Goal: Information Seeking & Learning: Learn about a topic

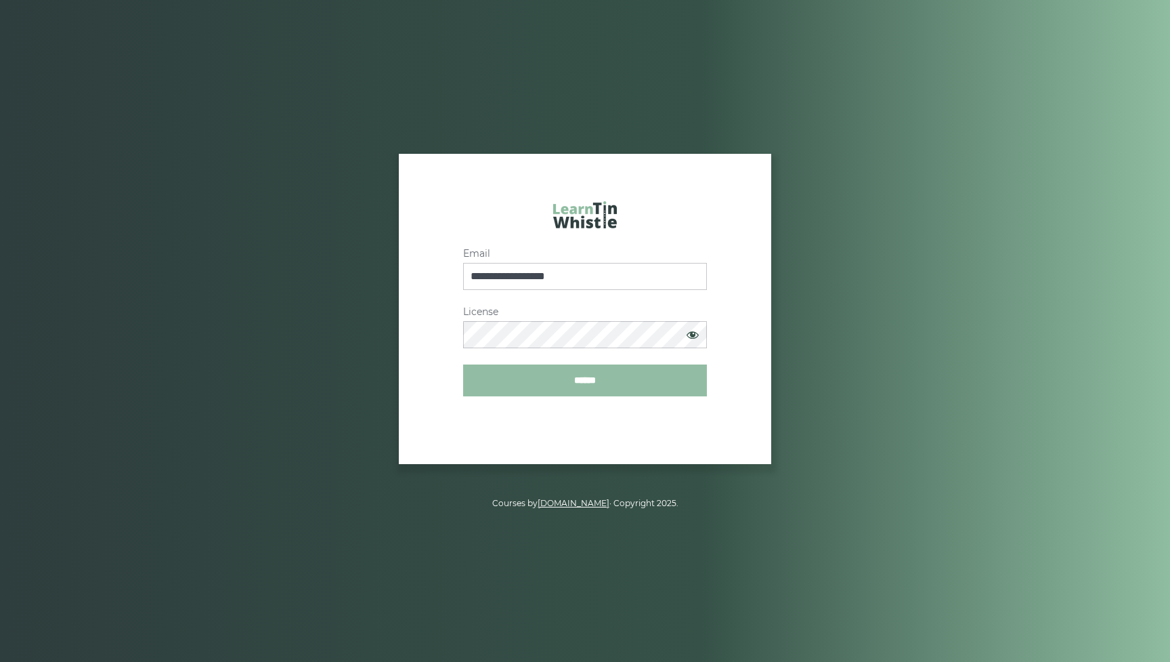
click at [639, 379] on input "******" at bounding box center [585, 380] width 244 height 32
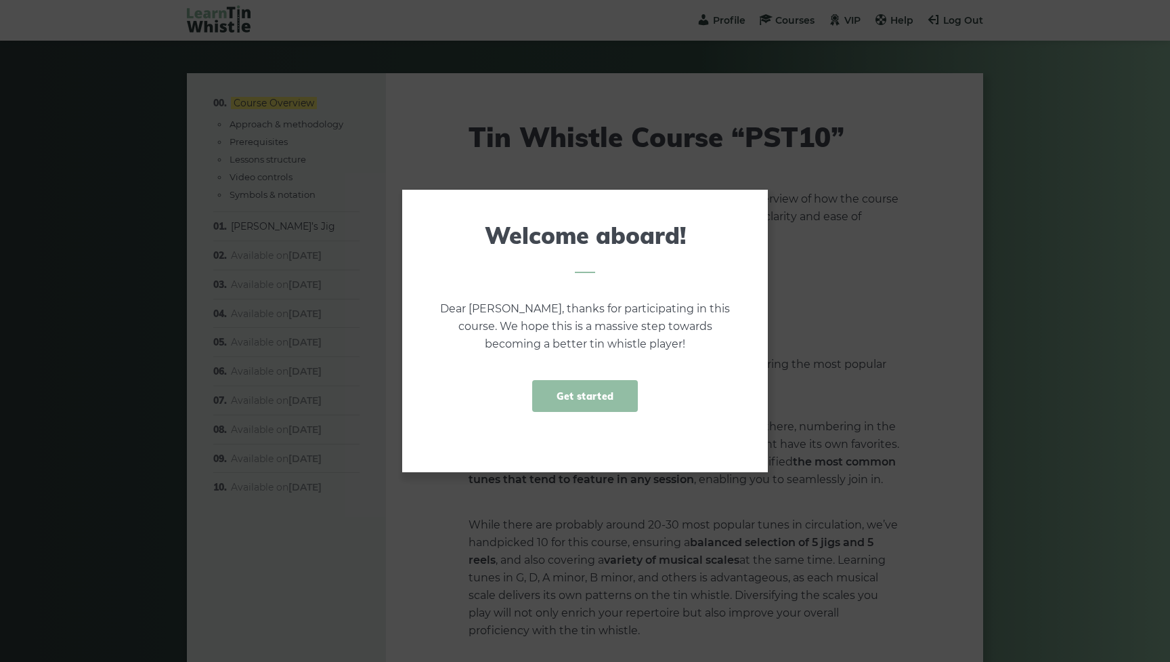
click at [607, 393] on link "Get started" at bounding box center [585, 396] width 106 height 32
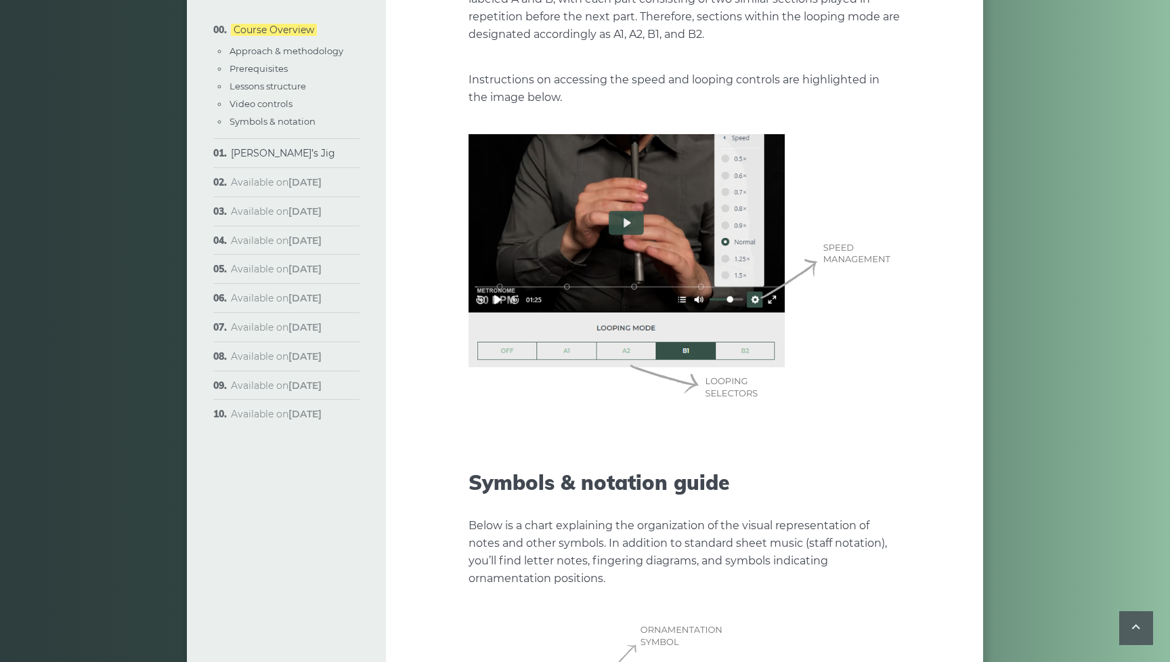
scroll to position [3419, 0]
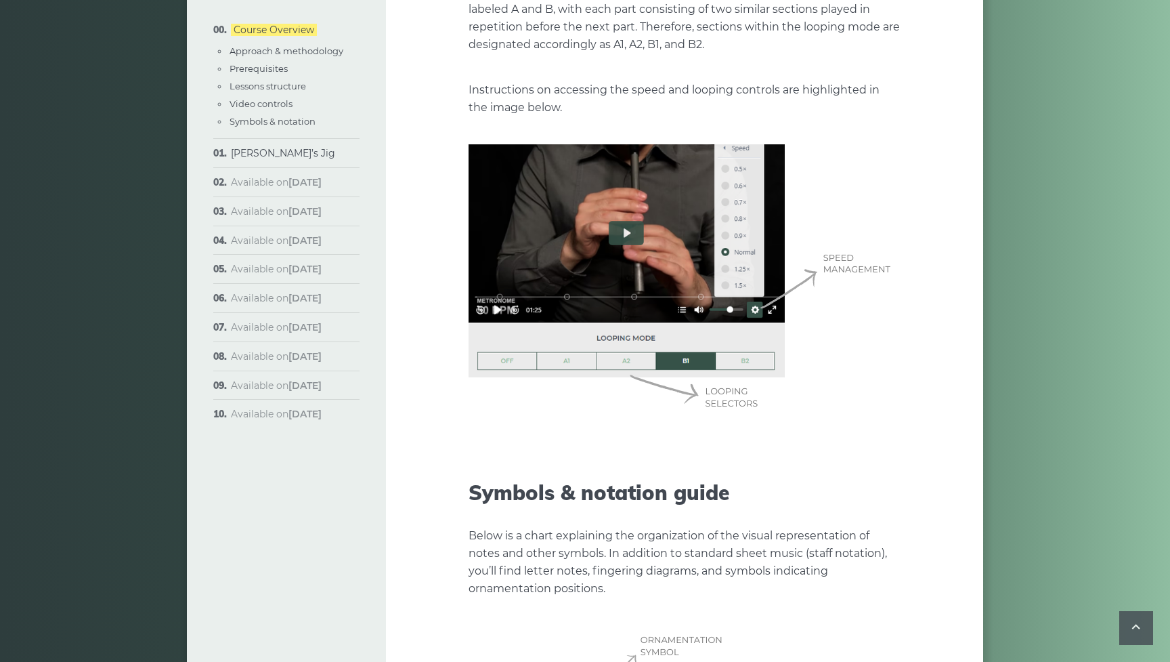
click at [498, 291] on img at bounding box center [685, 279] width 432 height 271
click at [626, 220] on img at bounding box center [685, 279] width 432 height 271
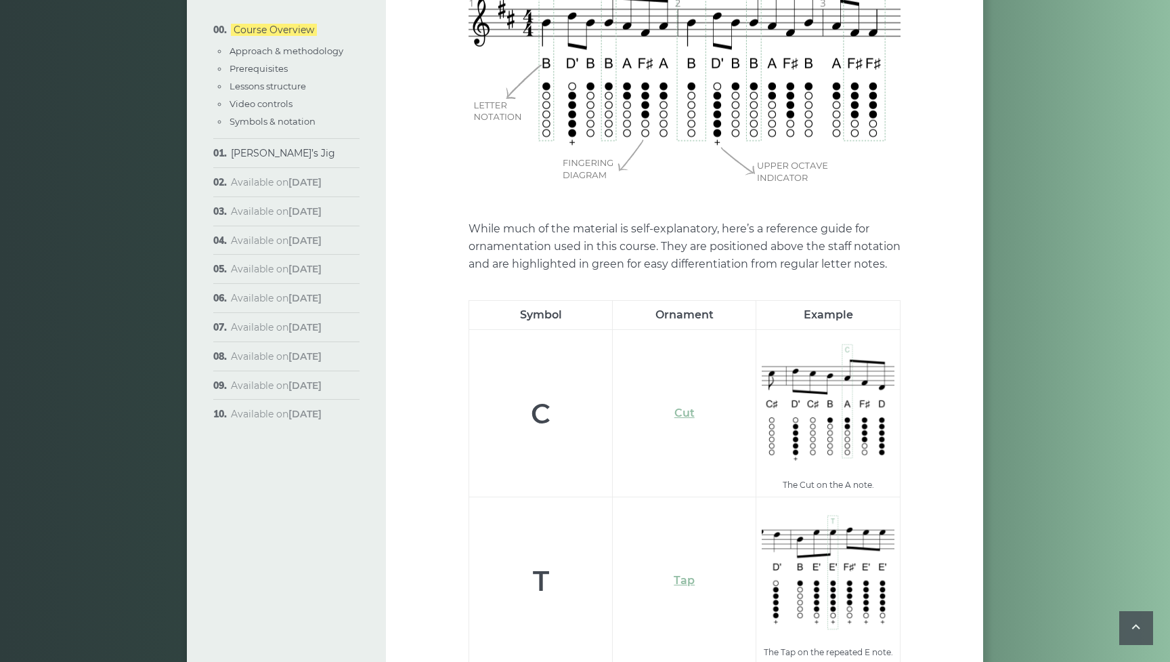
scroll to position [4125, 0]
click at [689, 404] on link "Cut" at bounding box center [685, 410] width 20 height 13
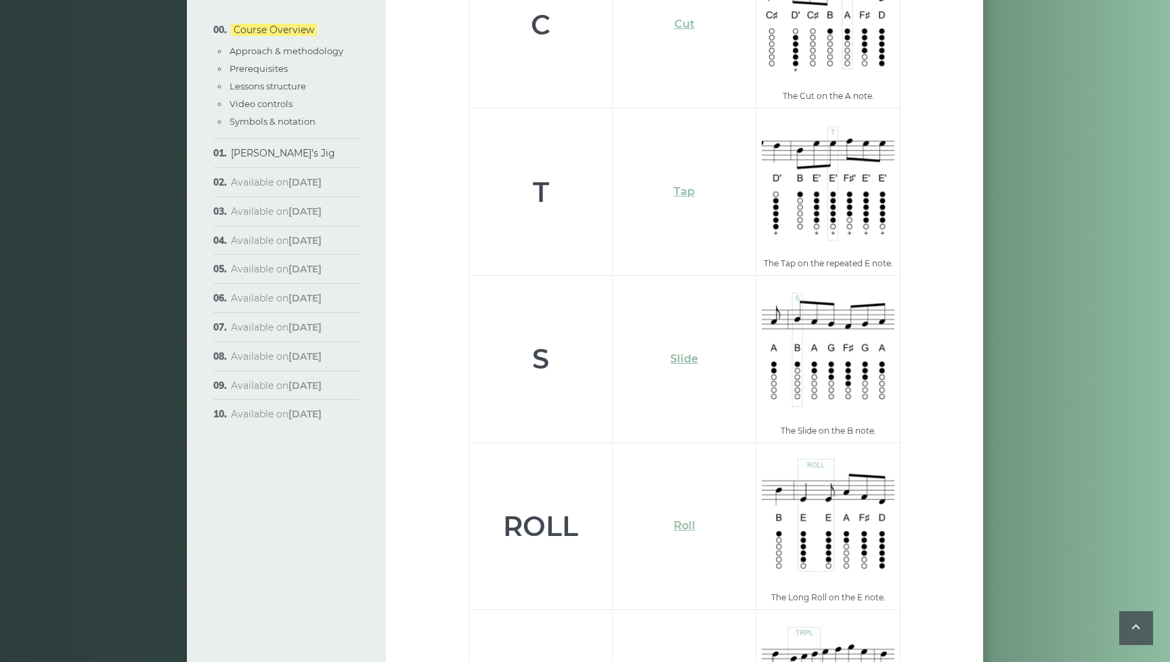
scroll to position [4512, 0]
click at [286, 150] on link "[PERSON_NAME]’s Jig" at bounding box center [283, 153] width 104 height 12
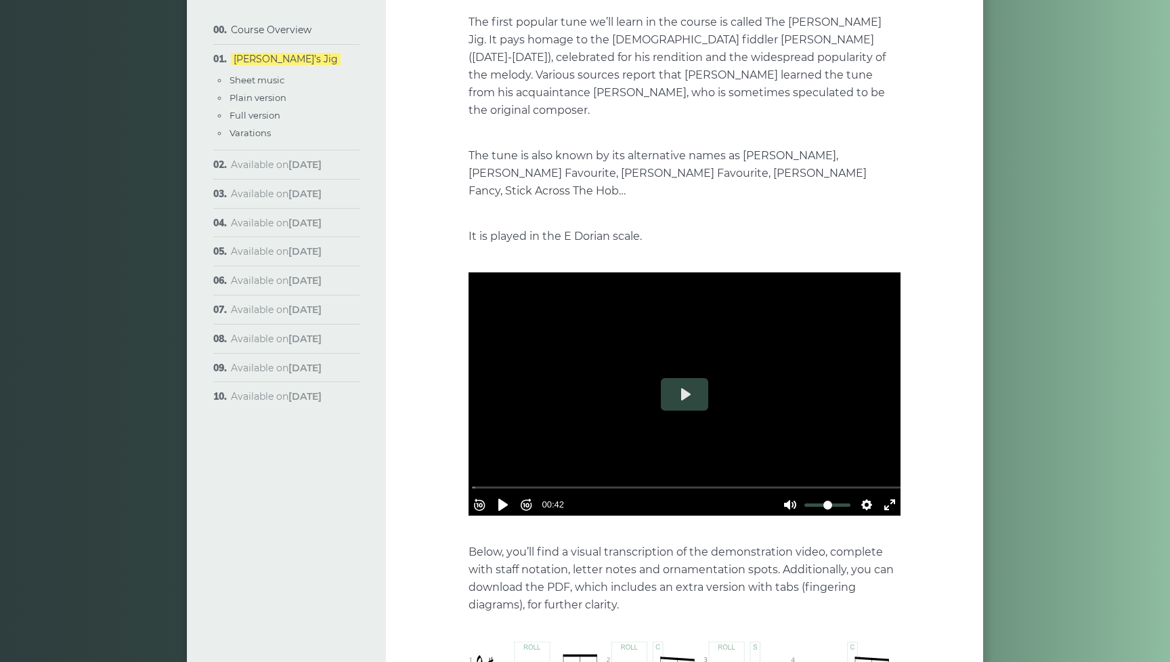
scroll to position [175, 0]
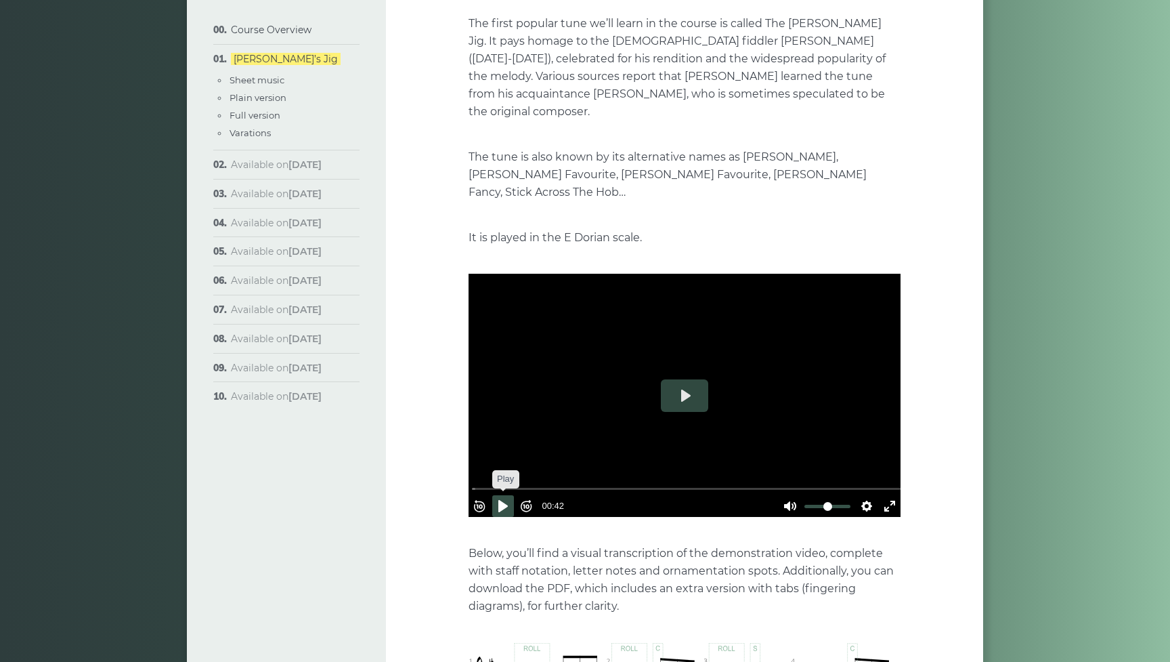
click at [510, 495] on button "Pause Play" at bounding box center [503, 506] width 22 height 22
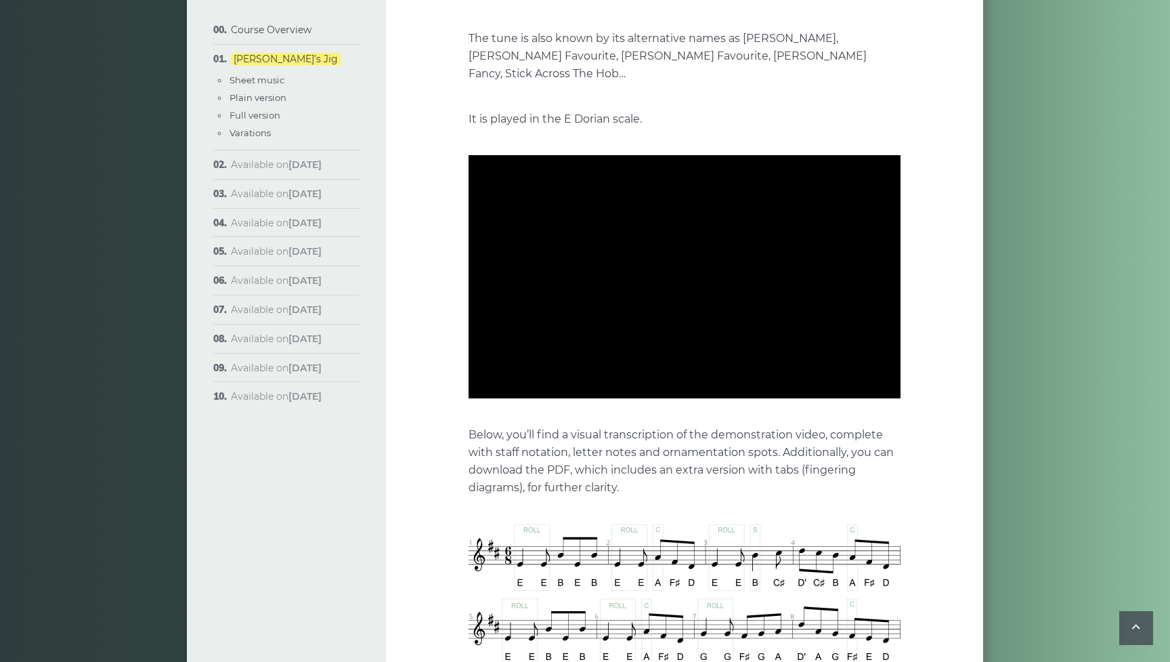
scroll to position [290, 0]
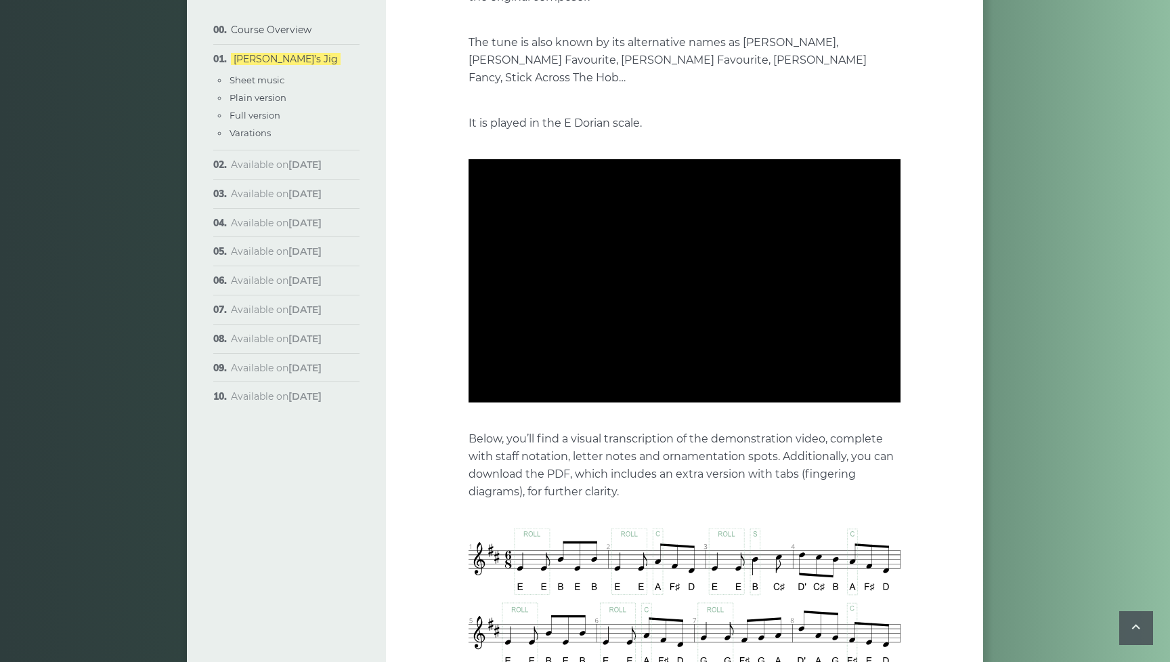
type input "***"
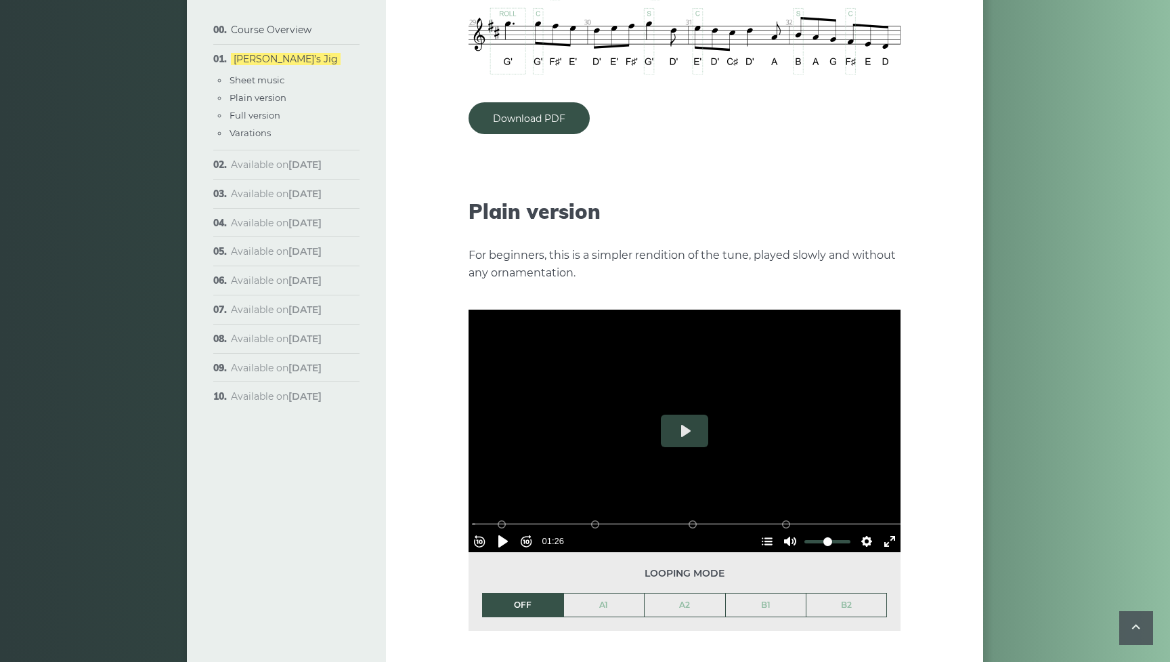
scroll to position [1347, 0]
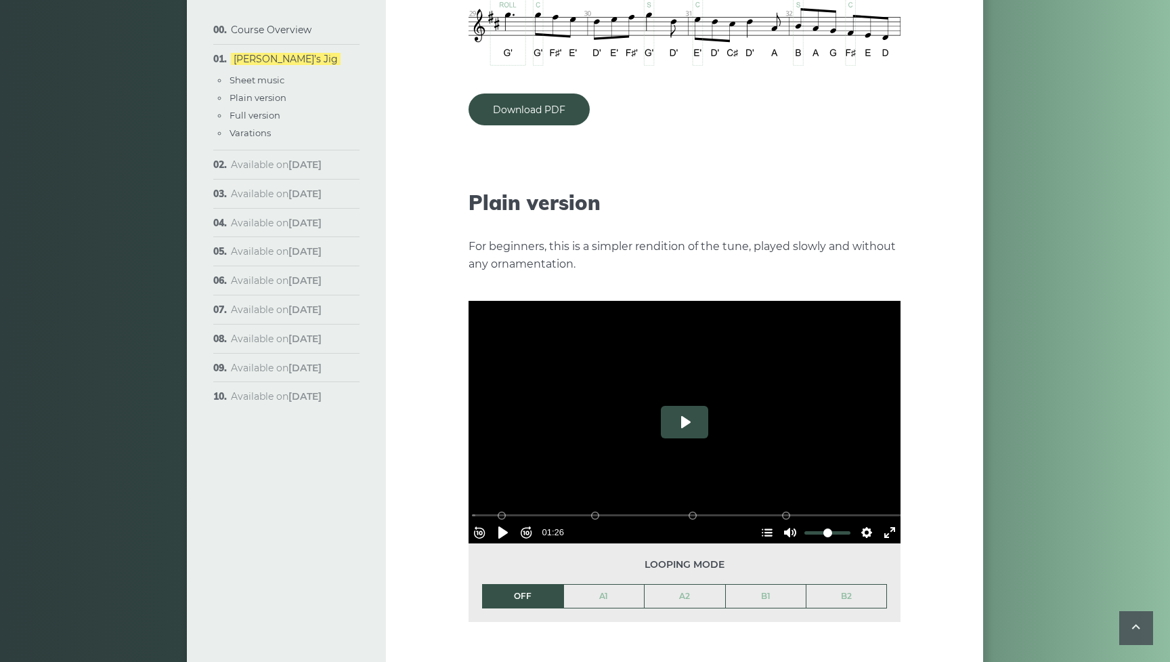
click at [684, 406] on button "Play" at bounding box center [684, 422] width 47 height 33
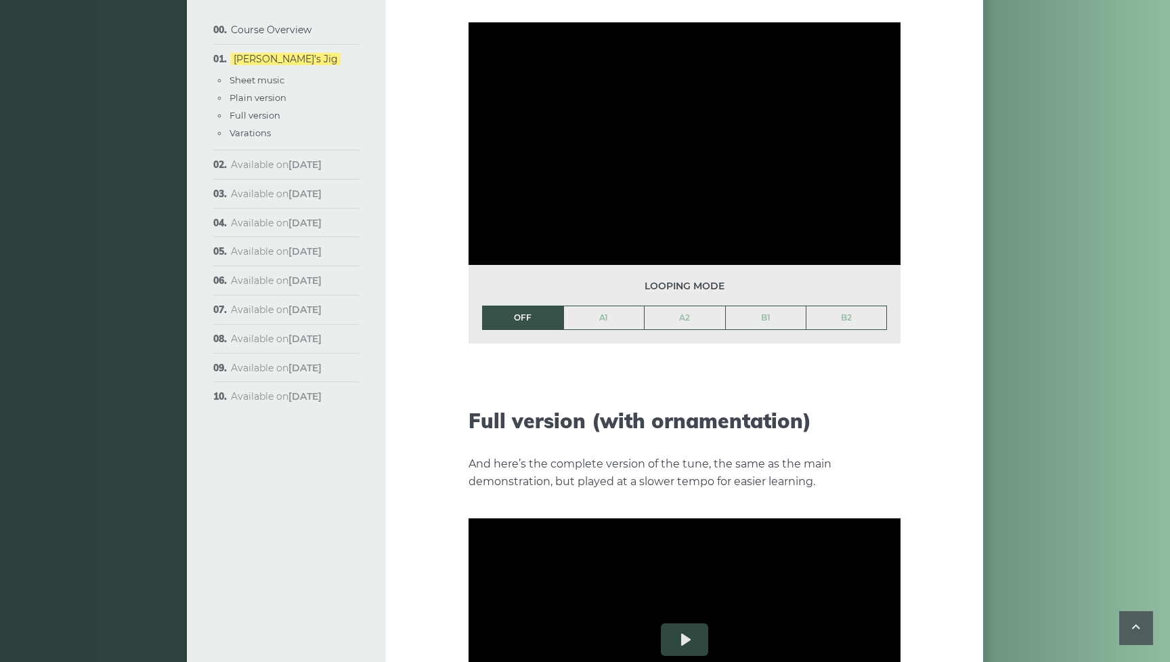
scroll to position [1575, 0]
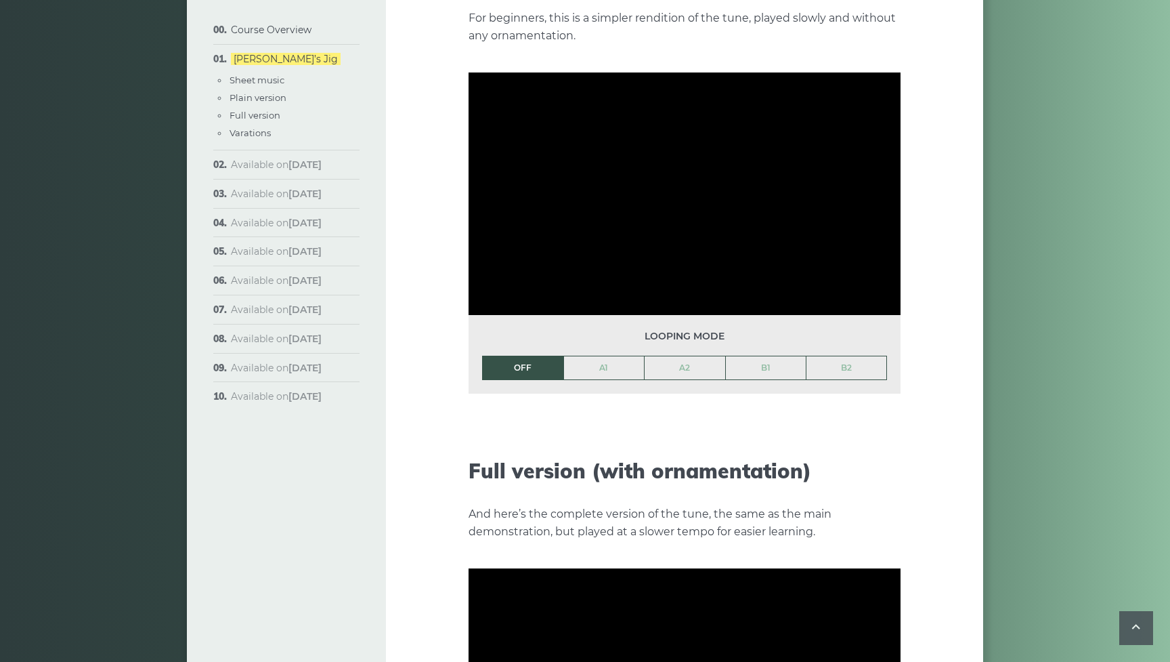
type input "***"
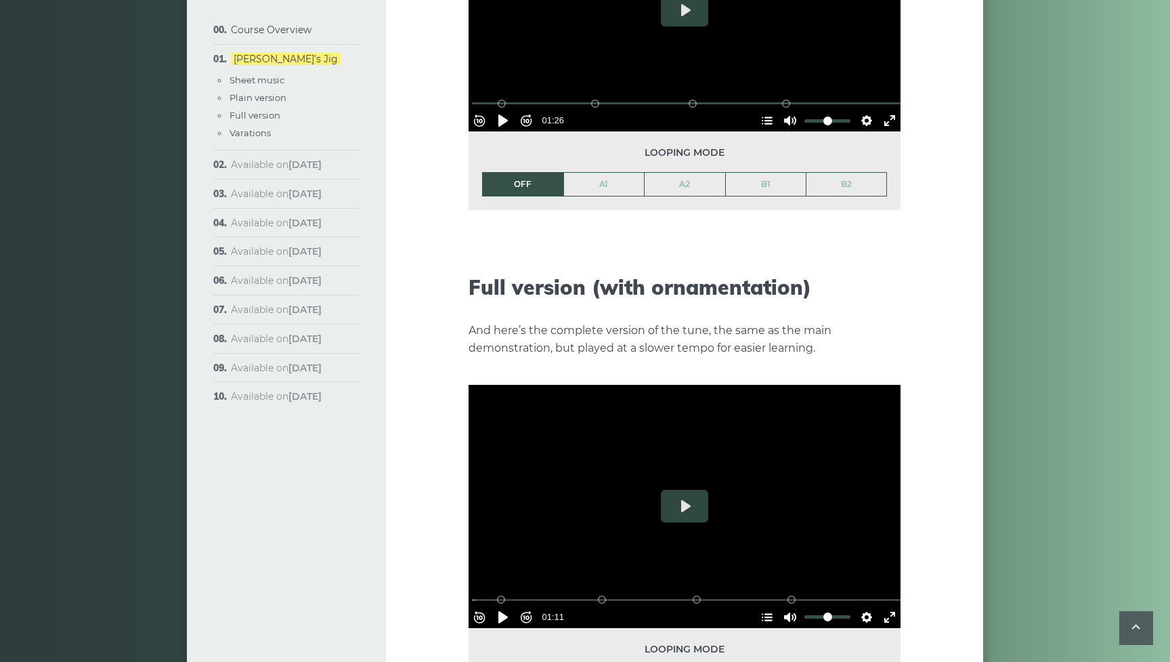
scroll to position [1770, 0]
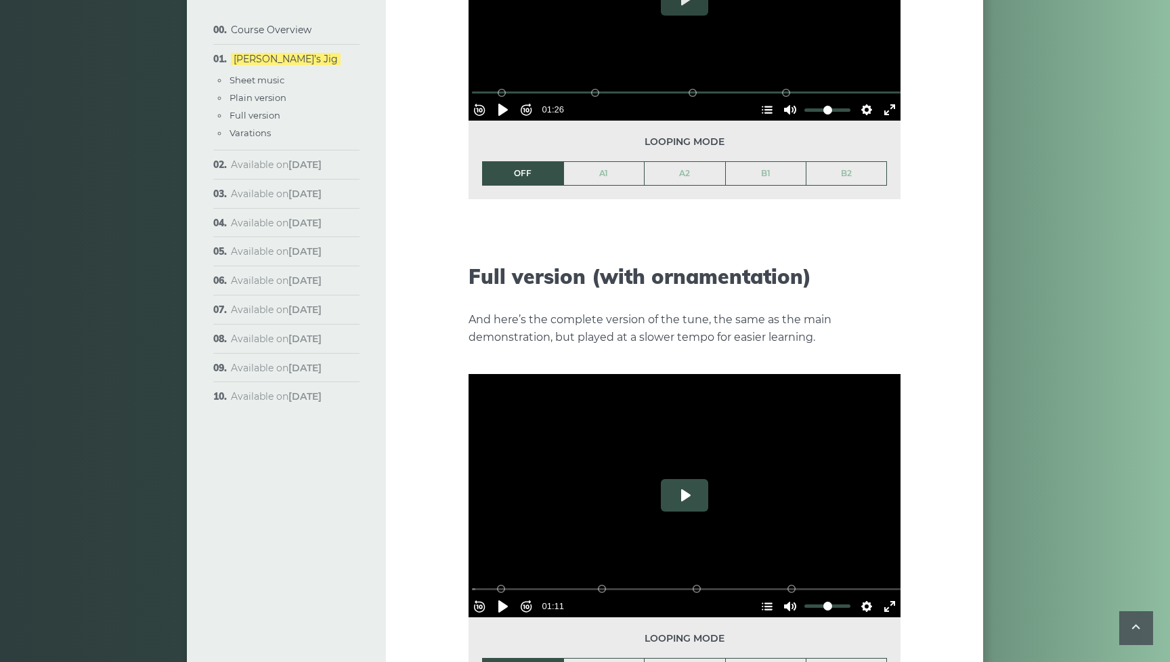
click at [691, 479] on button "Play" at bounding box center [684, 495] width 47 height 33
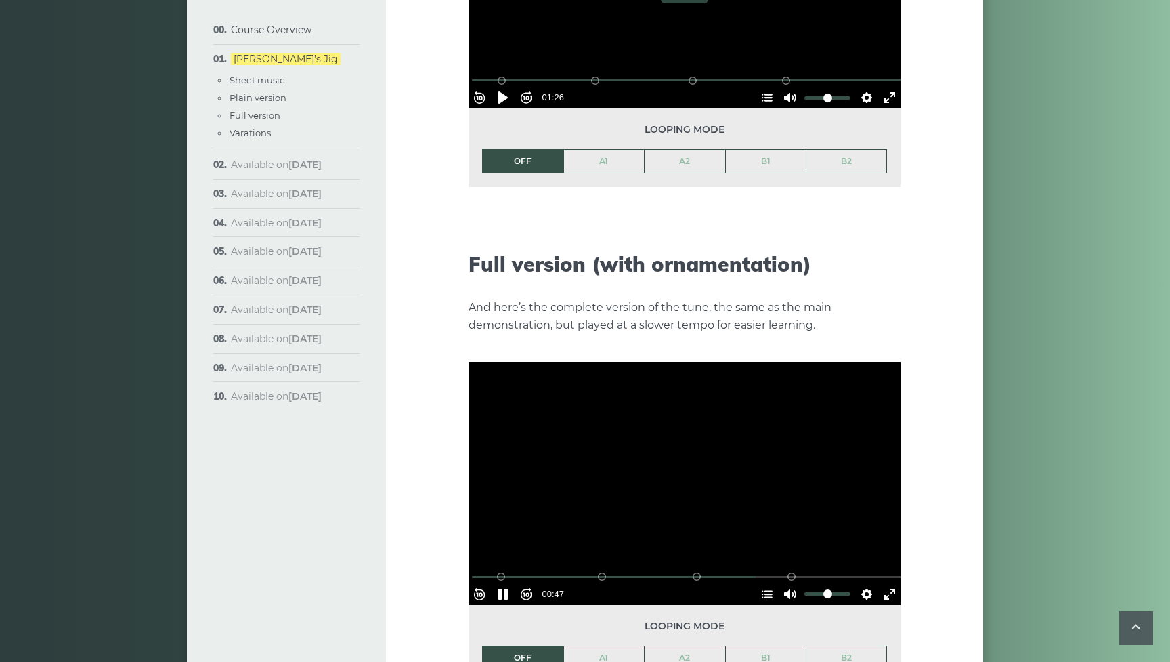
scroll to position [1778, 0]
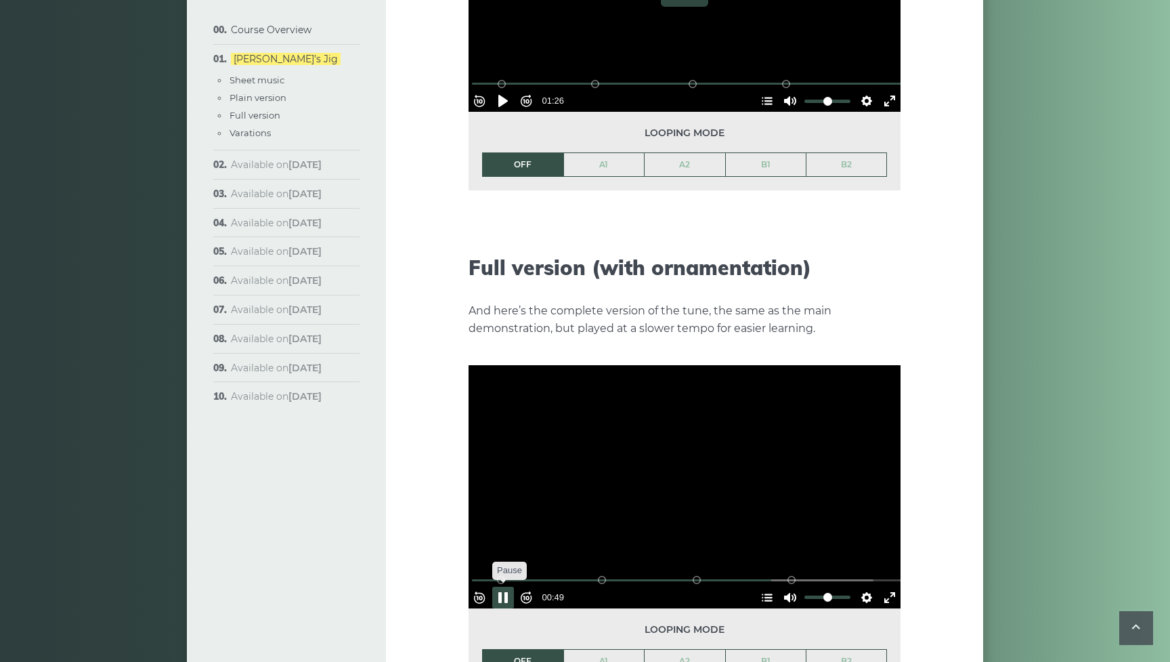
click at [509, 587] on button "Pause Play" at bounding box center [503, 598] width 22 height 22
type input "*****"
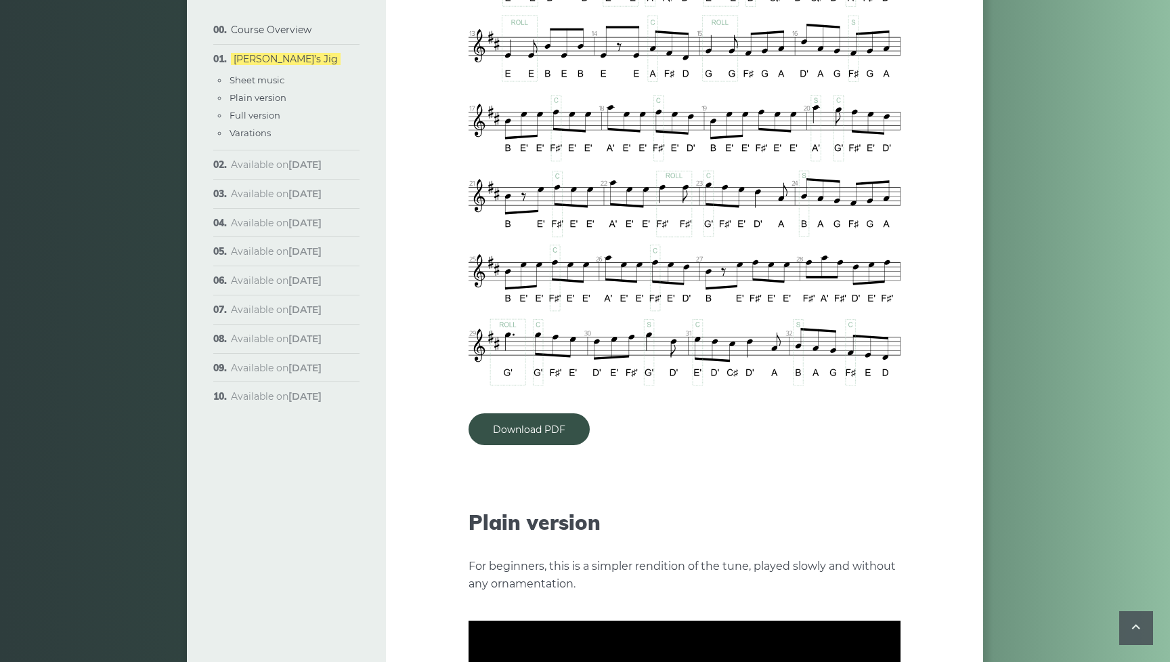
scroll to position [1029, 0]
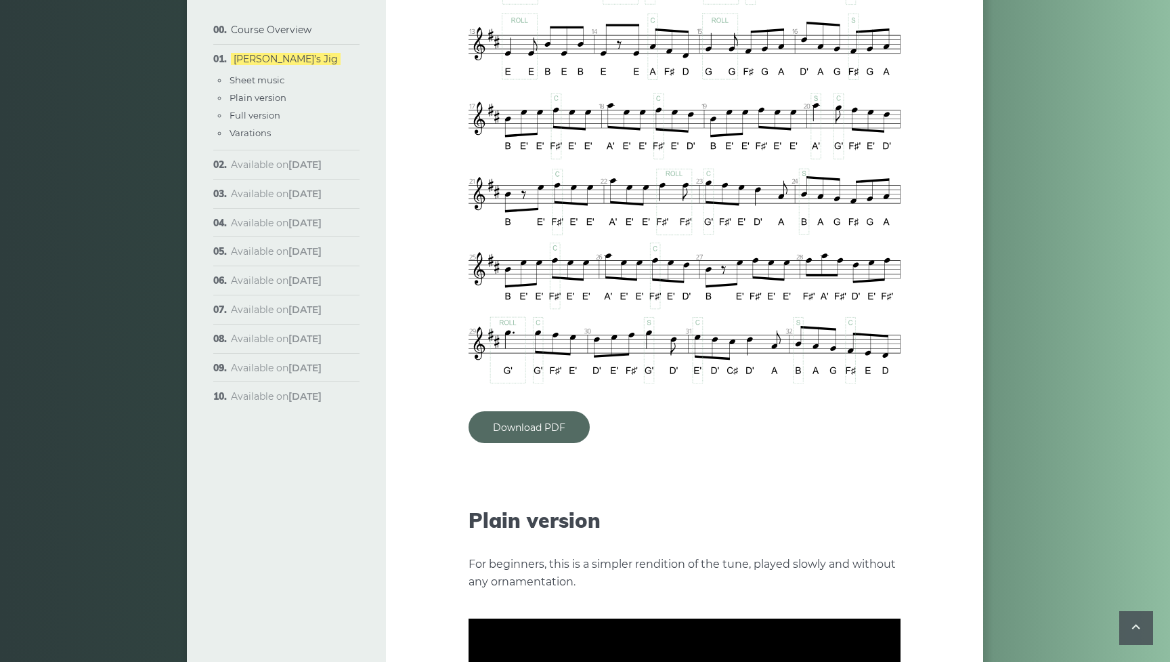
click at [544, 411] on link "Download PDF" at bounding box center [529, 427] width 121 height 32
click at [809, 295] on img at bounding box center [685, 86] width 432 height 595
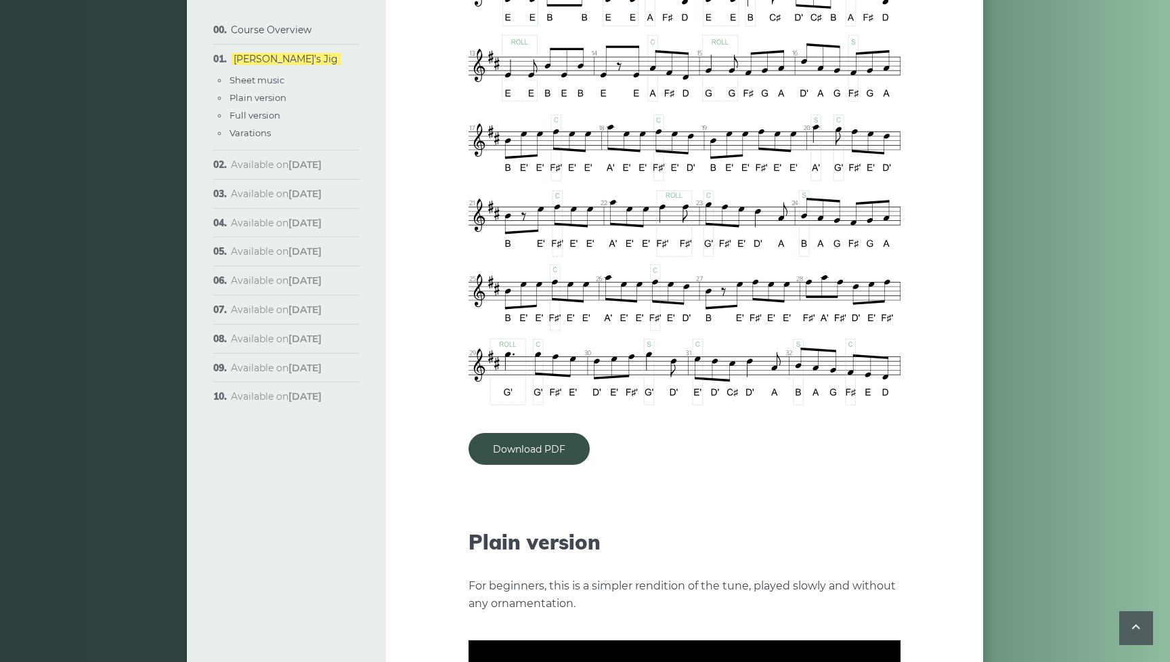
scroll to position [1006, 0]
